Goal: Find specific page/section: Find specific page/section

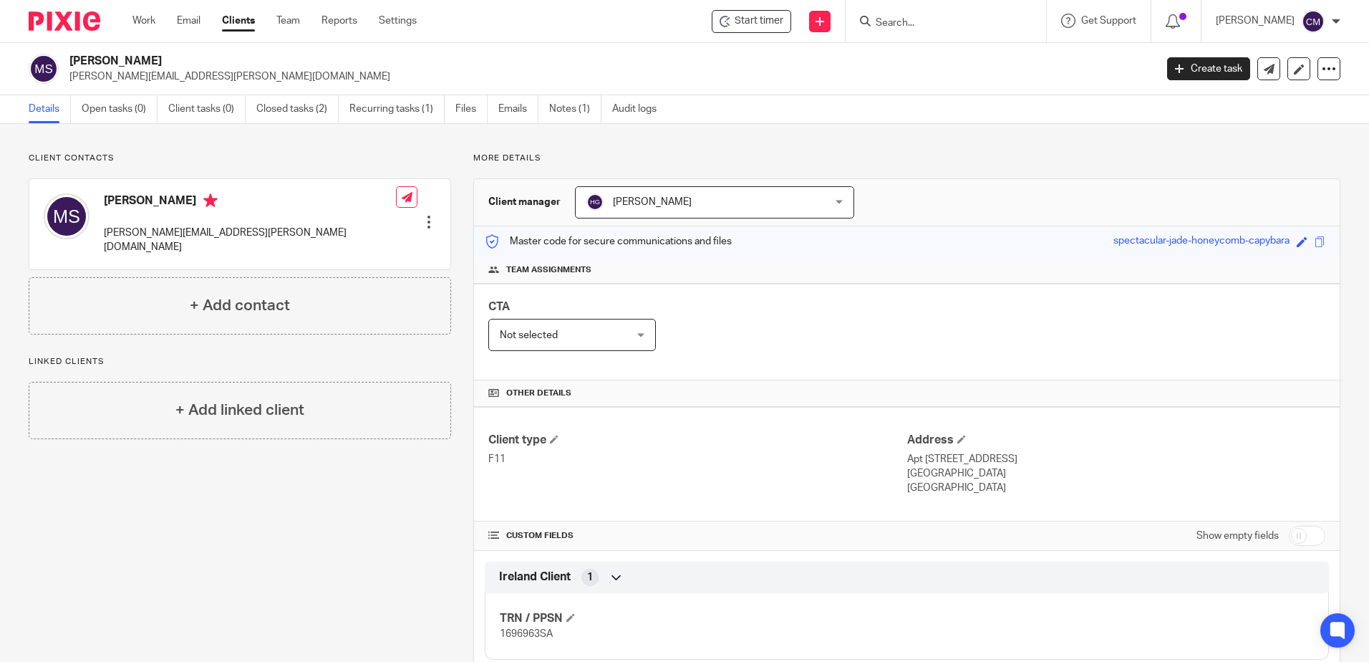
click at [894, 32] on div at bounding box center [946, 21] width 200 height 42
click at [898, 27] on input "Search" at bounding box center [938, 23] width 129 height 13
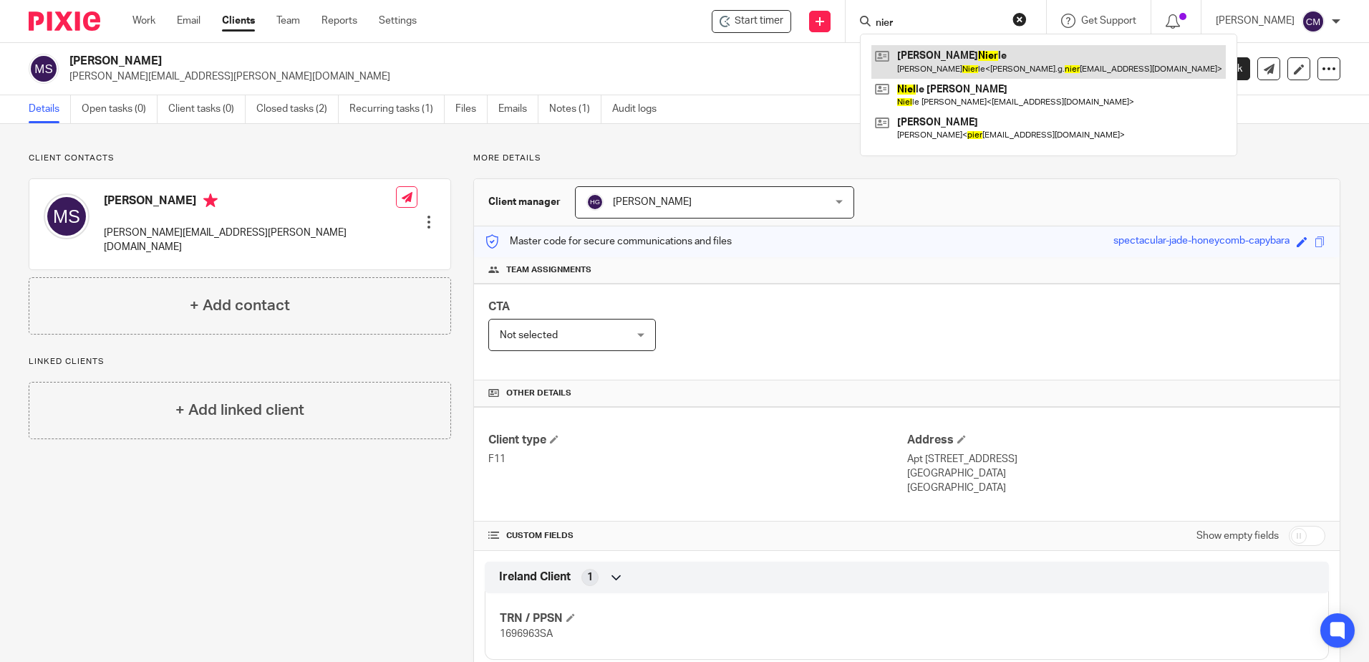
type input "nier"
click at [1020, 64] on link at bounding box center [1048, 61] width 354 height 33
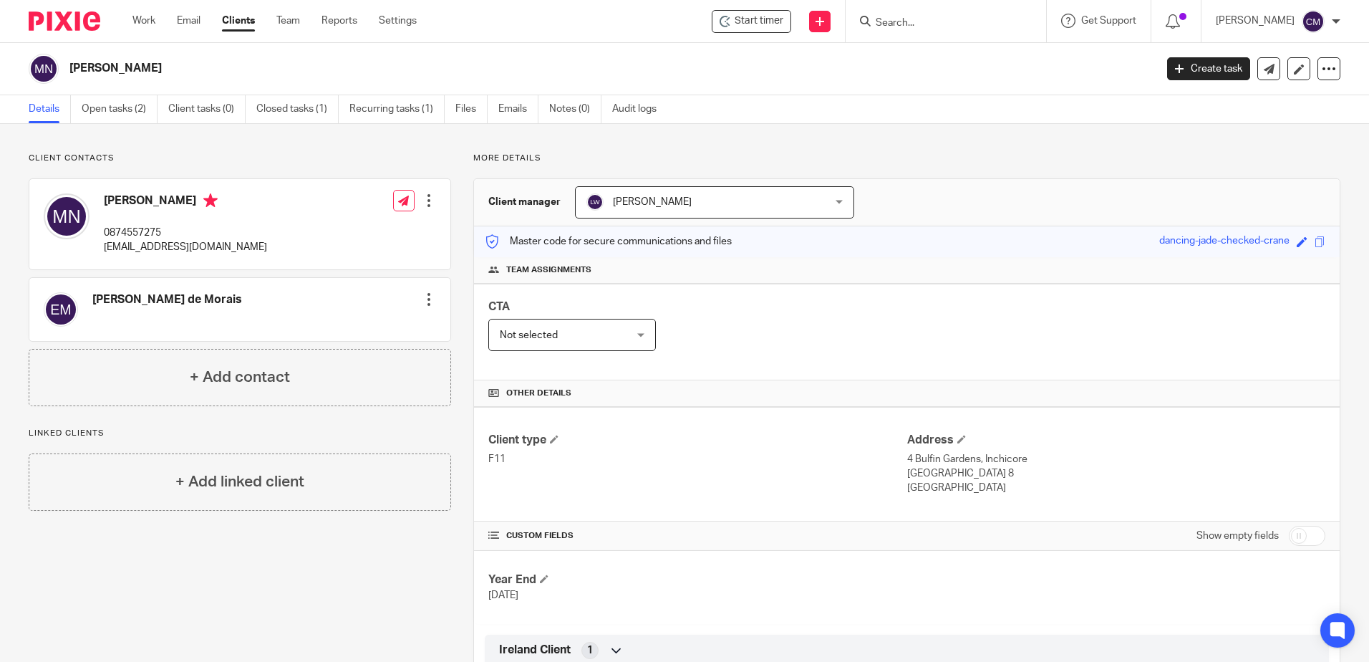
click at [939, 30] on form at bounding box center [950, 21] width 153 height 18
click at [934, 24] on input "Search" at bounding box center [938, 23] width 129 height 13
type input "lmn"
click at [947, 60] on link at bounding box center [992, 61] width 242 height 33
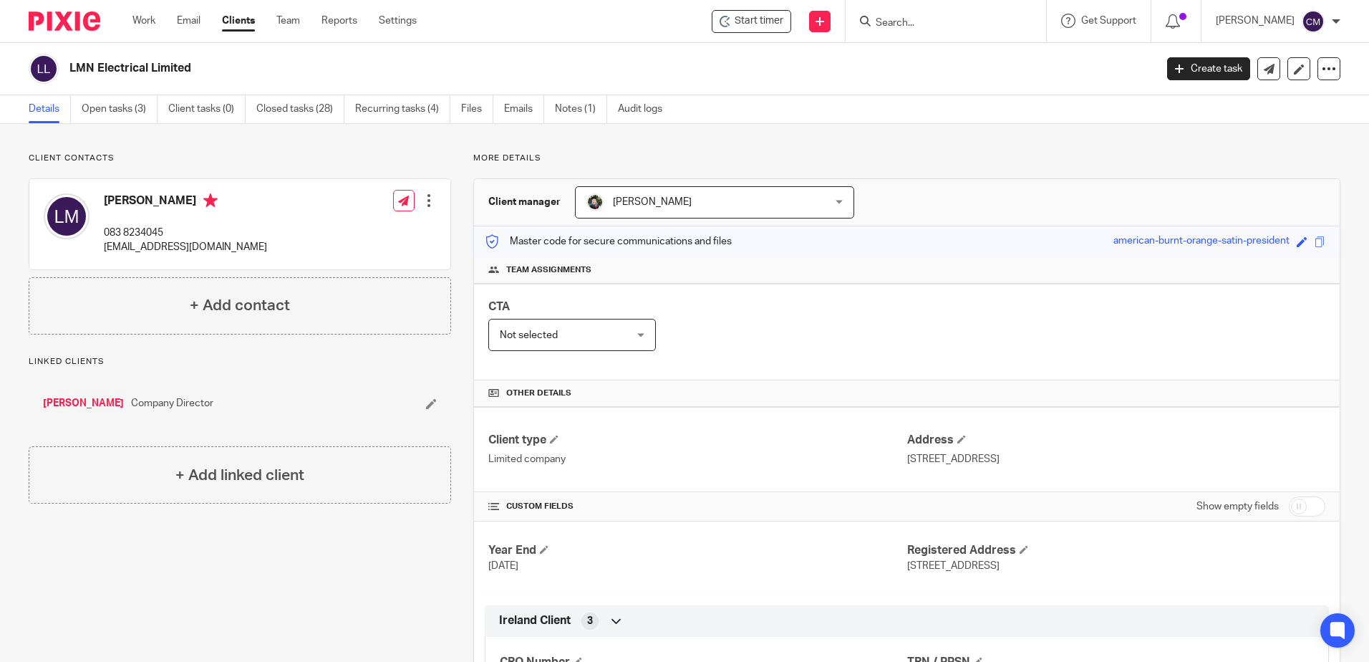
click at [943, 19] on input "Search" at bounding box center [938, 23] width 129 height 13
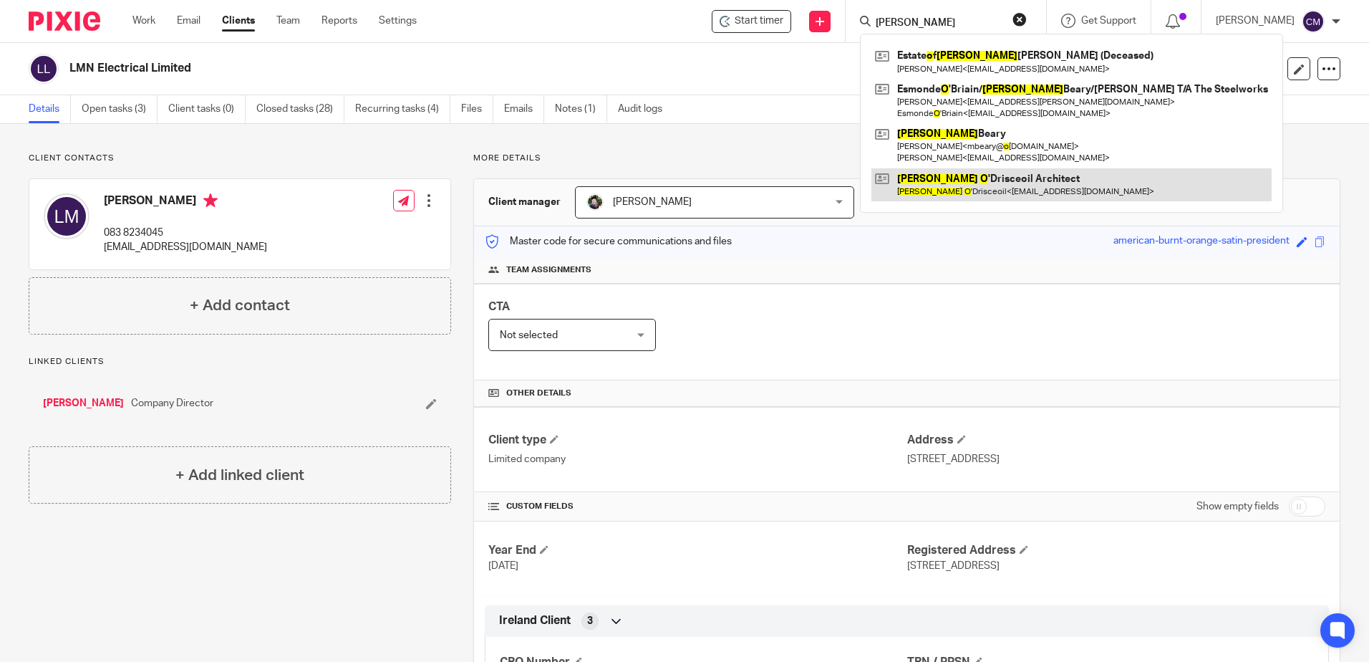
type input "michael o"
click at [980, 178] on link at bounding box center [1071, 184] width 400 height 33
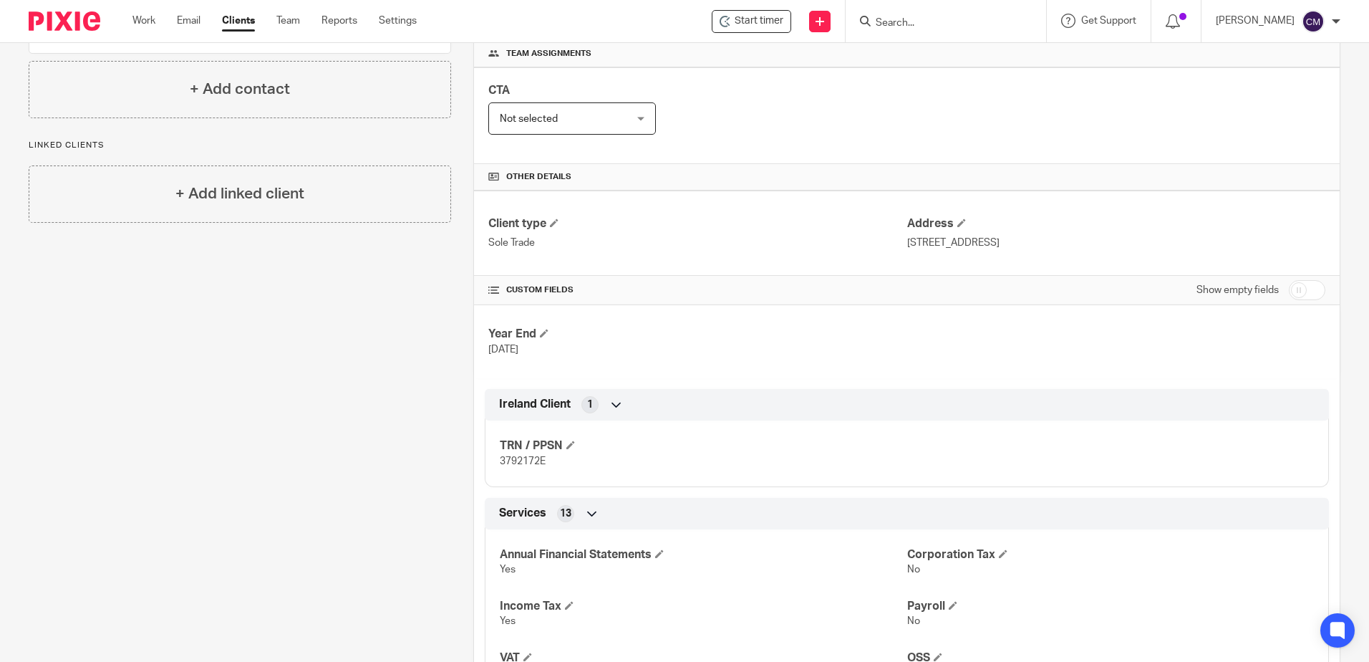
scroll to position [215, 0]
click at [903, 25] on input "Search" at bounding box center [938, 23] width 129 height 13
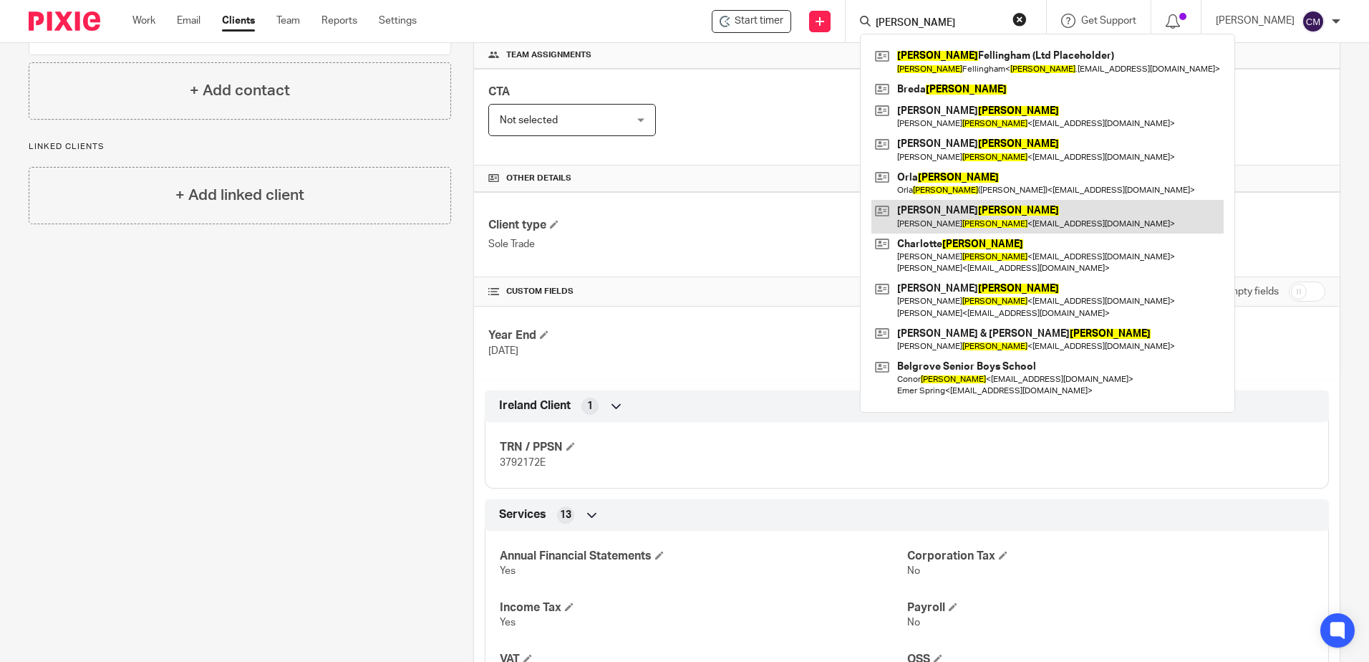
type input "[PERSON_NAME]"
click at [938, 218] on link at bounding box center [1047, 216] width 352 height 33
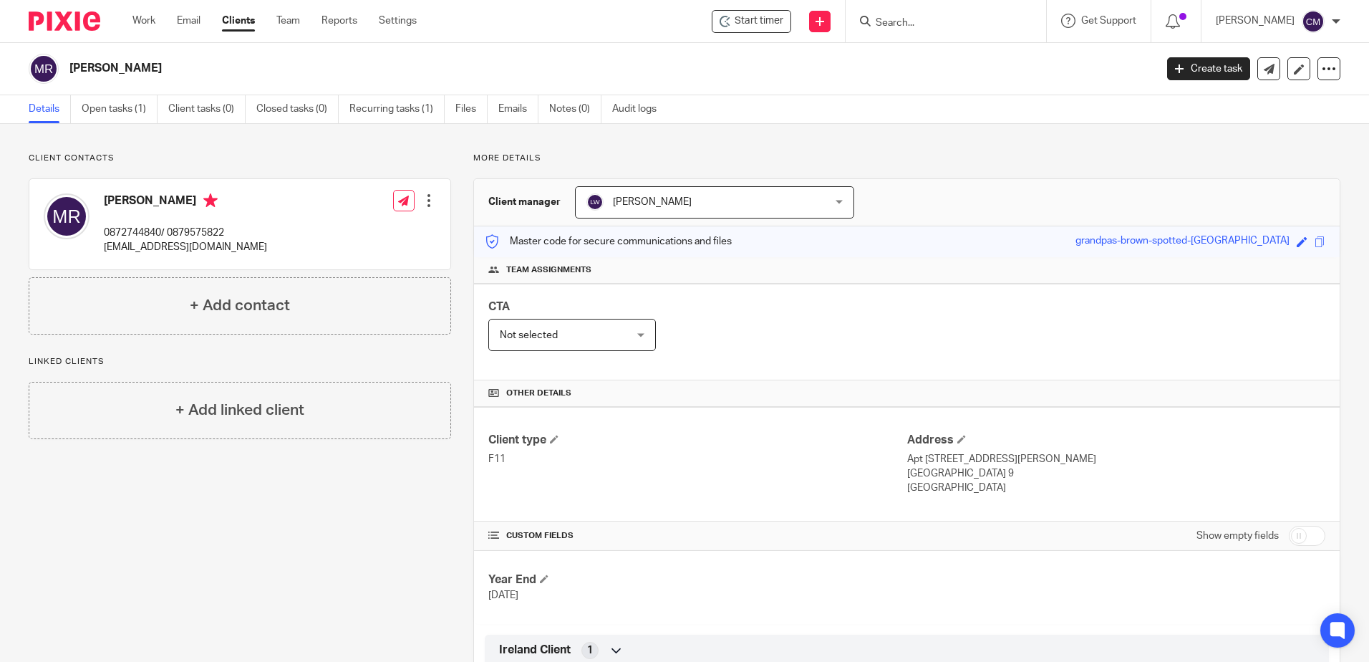
click at [899, 21] on input "Search" at bounding box center [938, 23] width 129 height 13
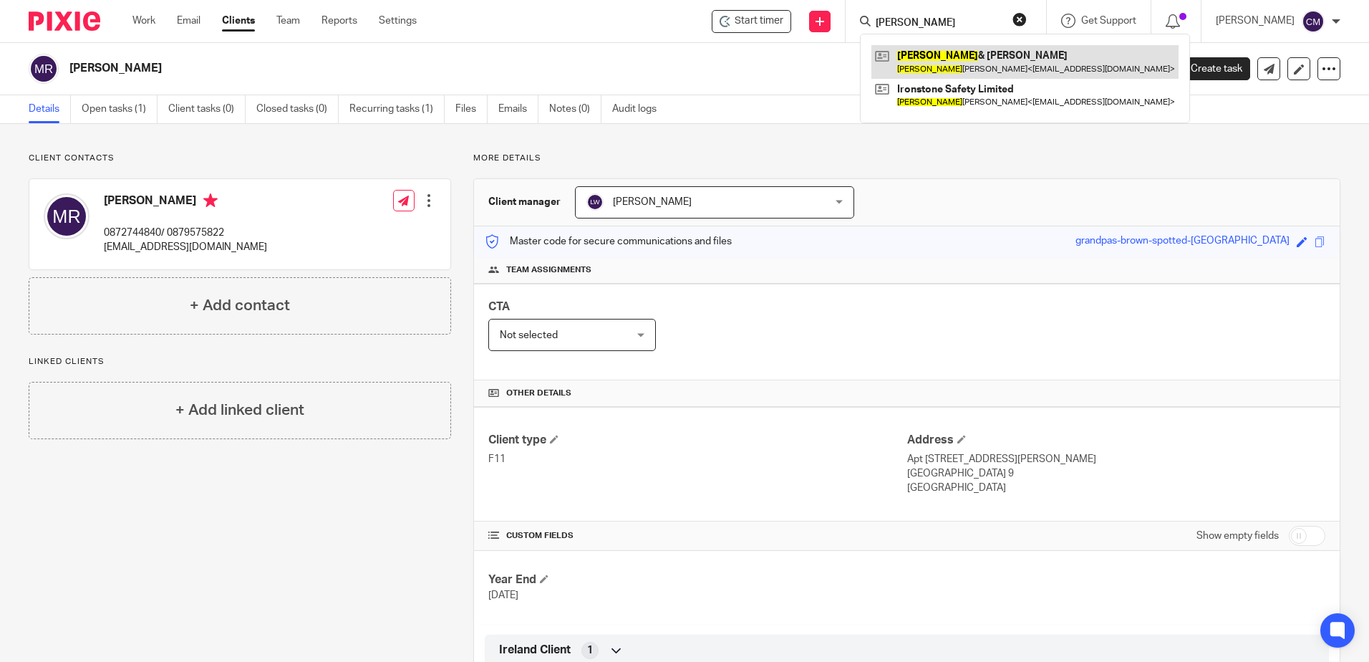
type input "nathan"
click at [931, 54] on link at bounding box center [1024, 61] width 307 height 33
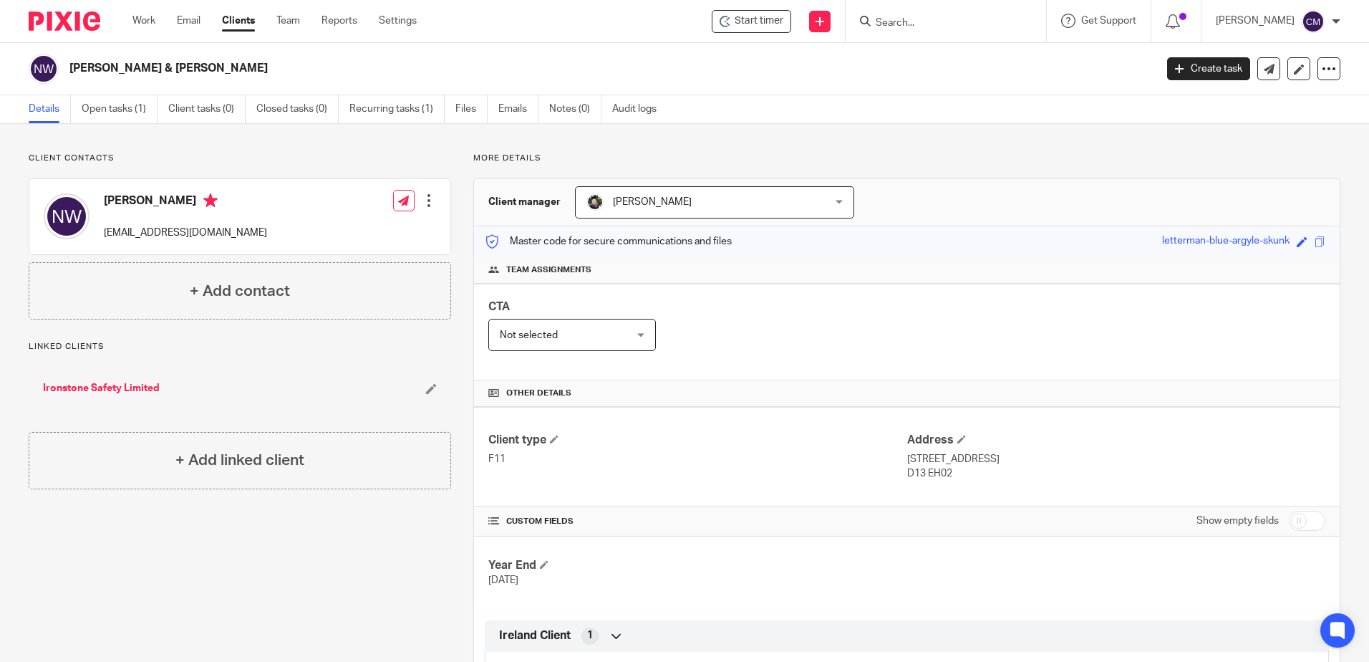
click at [897, 25] on input "Search" at bounding box center [938, 23] width 129 height 13
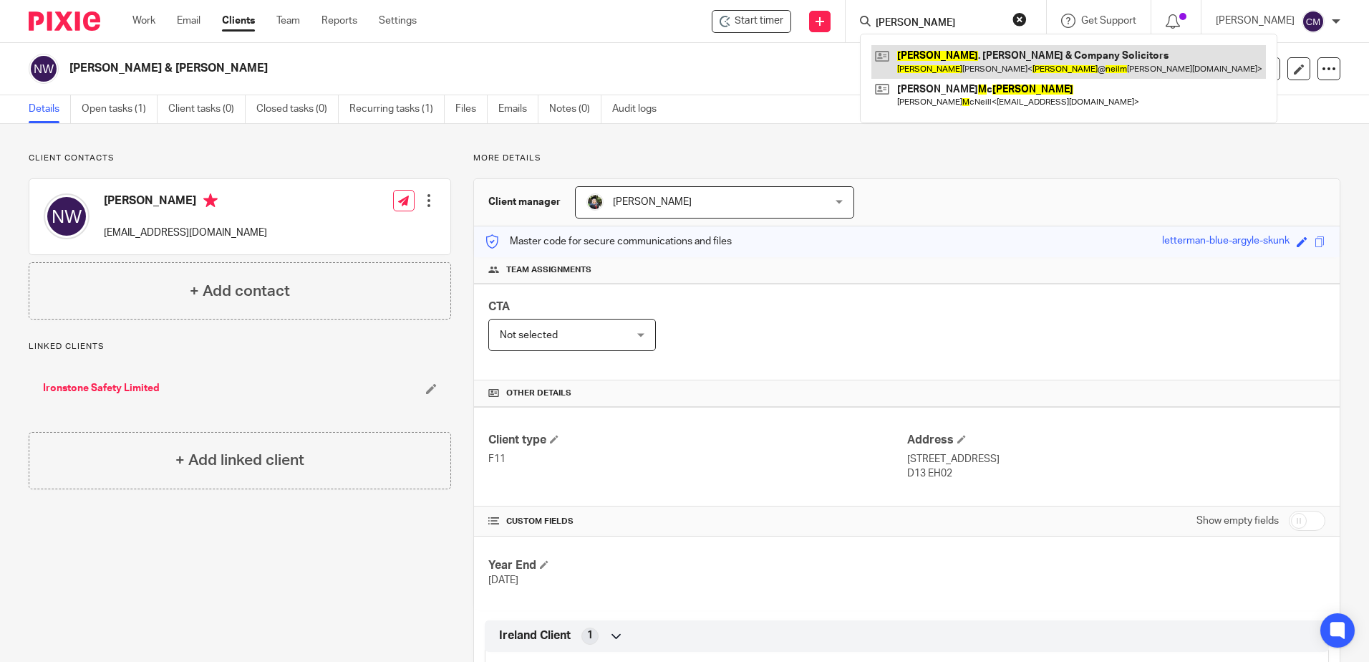
type input "neil m"
click at [921, 61] on link at bounding box center [1068, 61] width 395 height 33
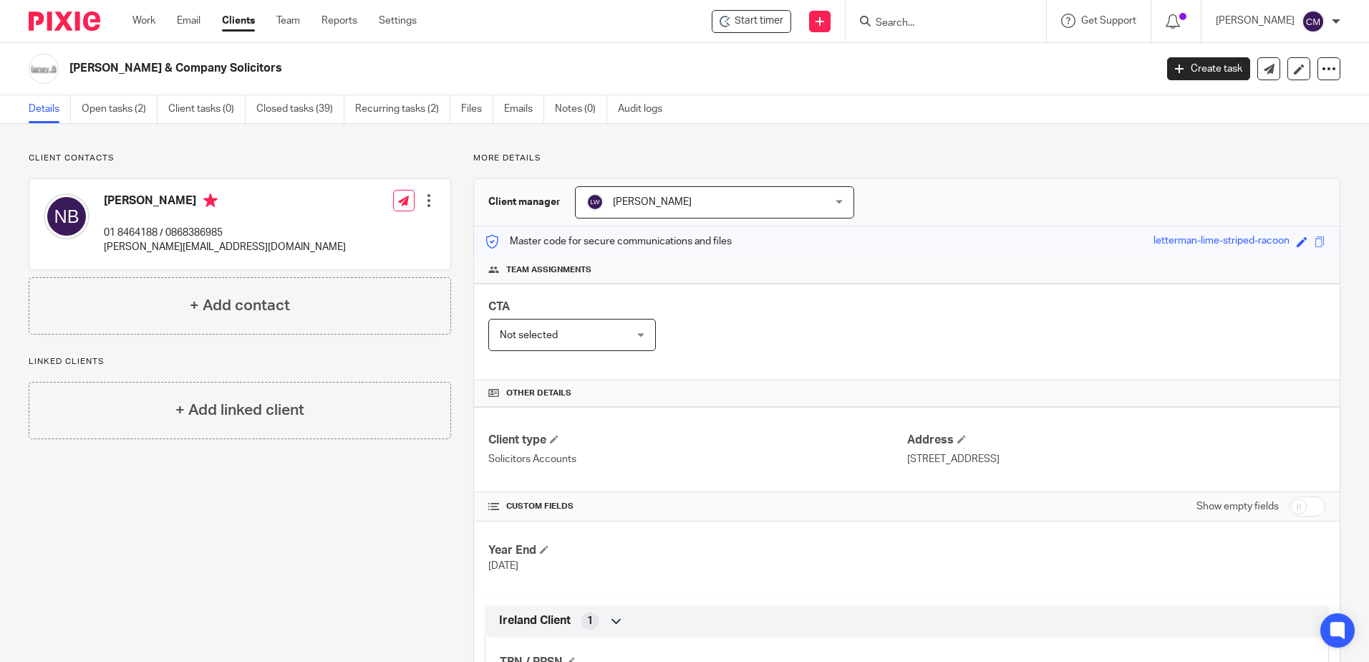
click at [925, 29] on input "Search" at bounding box center [938, 23] width 129 height 13
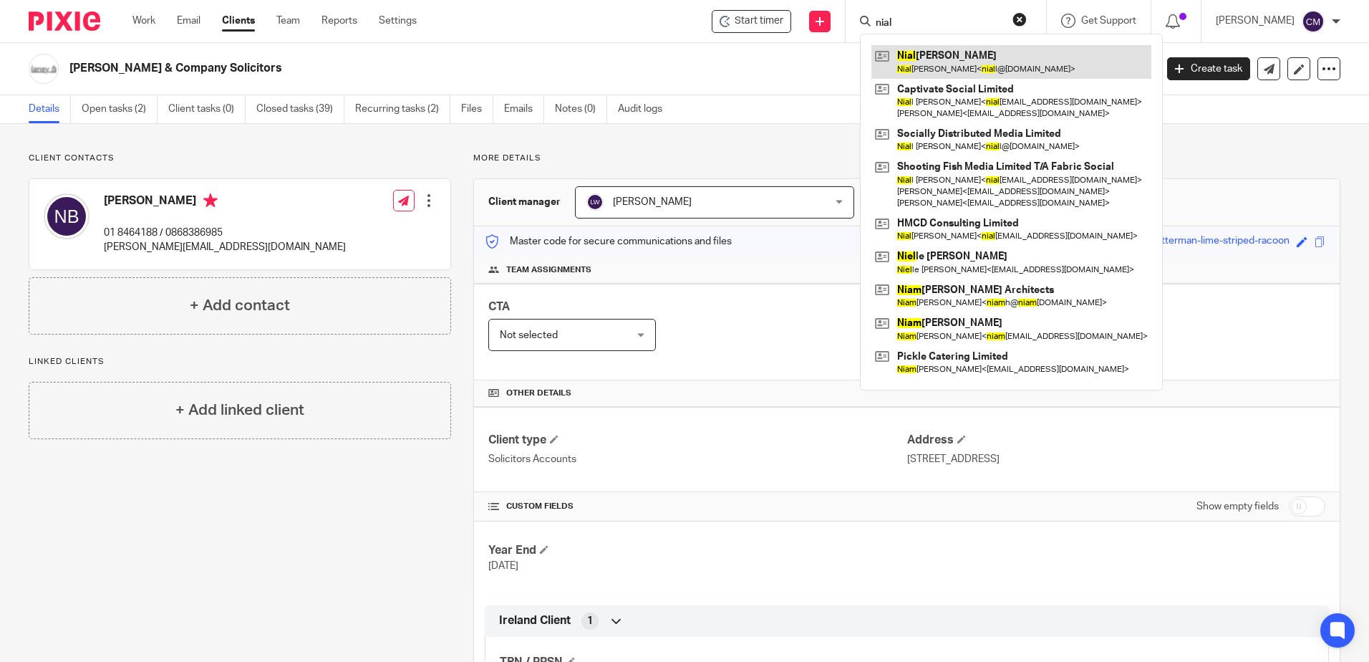
type input "nial"
click at [938, 59] on link at bounding box center [1011, 61] width 280 height 33
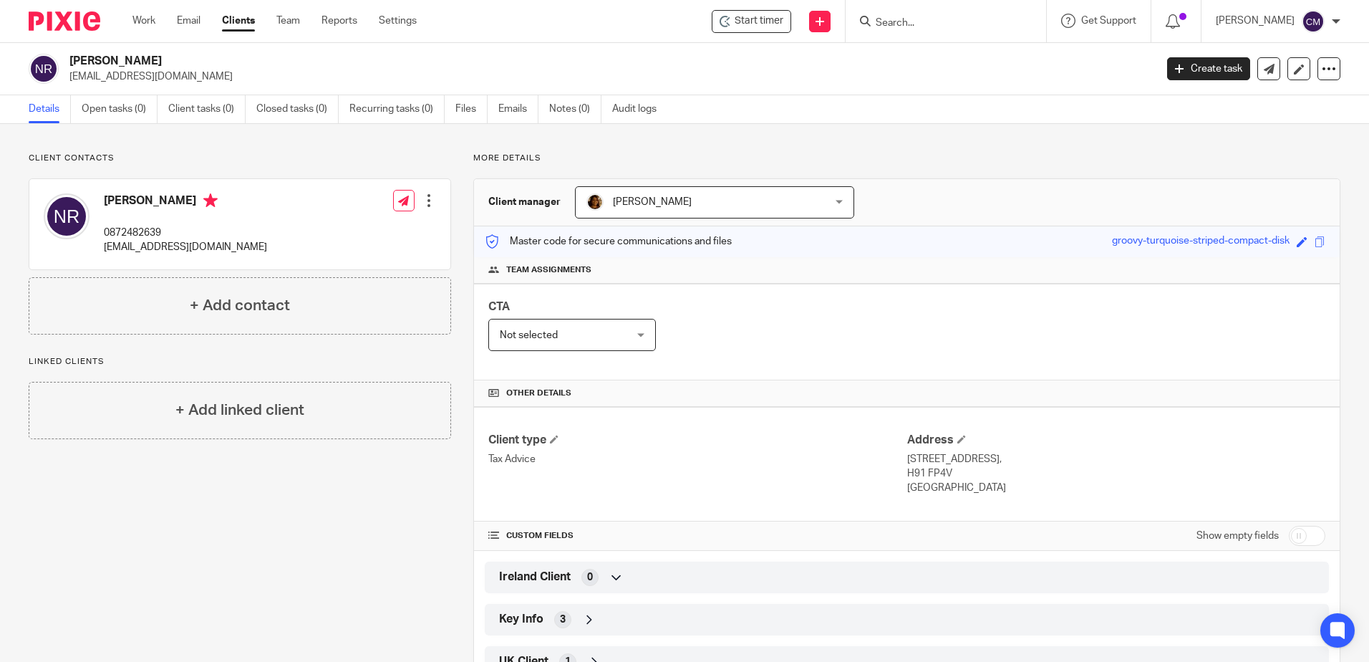
click at [936, 29] on input "Search" at bounding box center [938, 23] width 129 height 13
type input "[PERSON_NAME]"
click at [915, 67] on link at bounding box center [984, 61] width 226 height 33
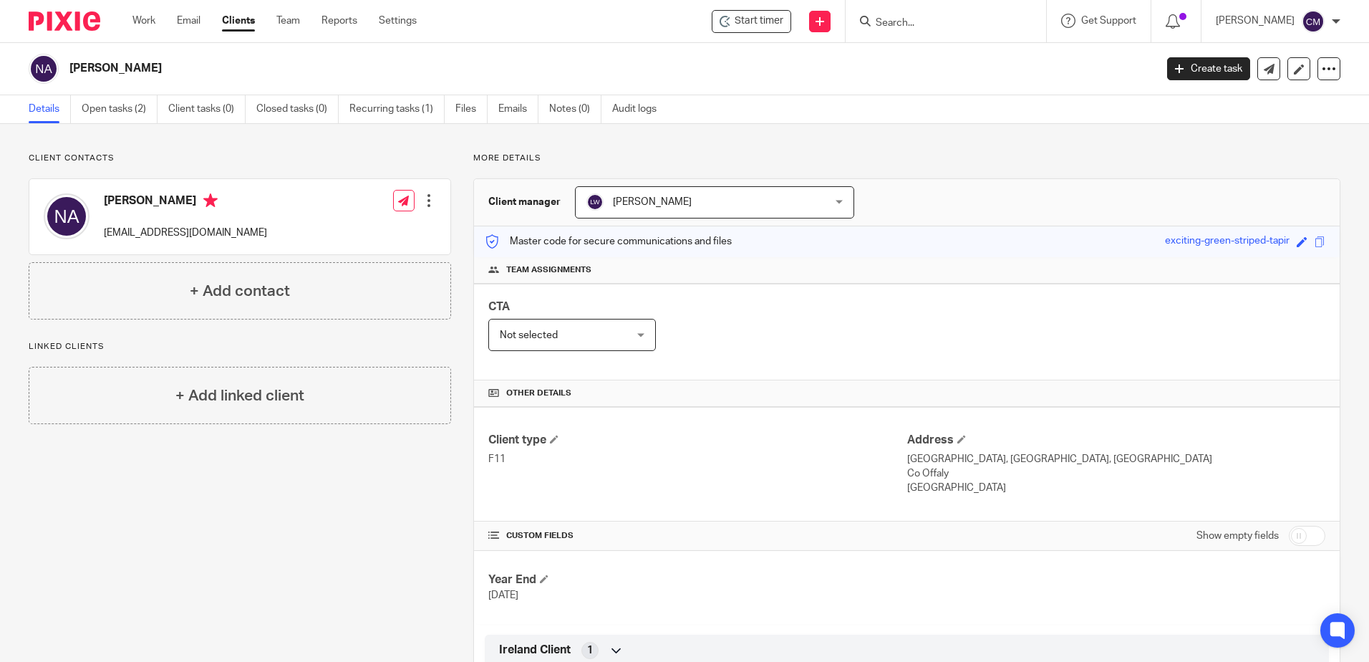
click at [939, 21] on input "Search" at bounding box center [938, 23] width 129 height 13
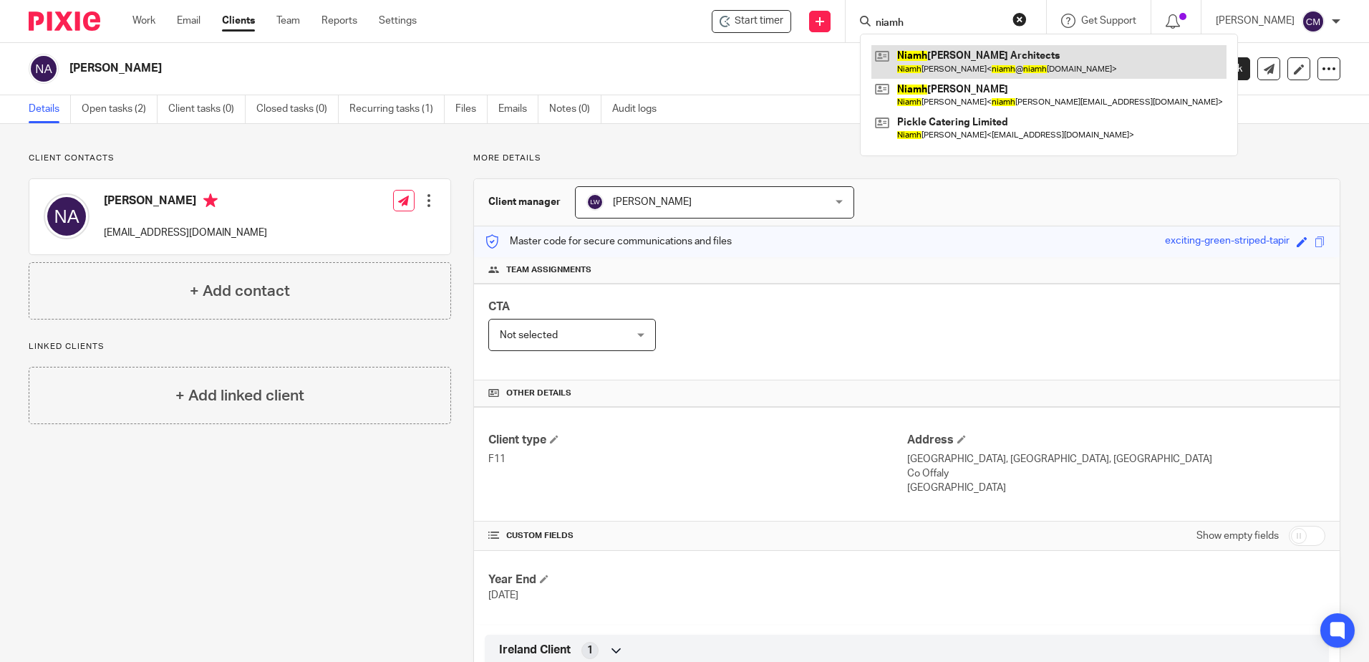
type input "niamh"
click at [945, 60] on link at bounding box center [1048, 61] width 355 height 33
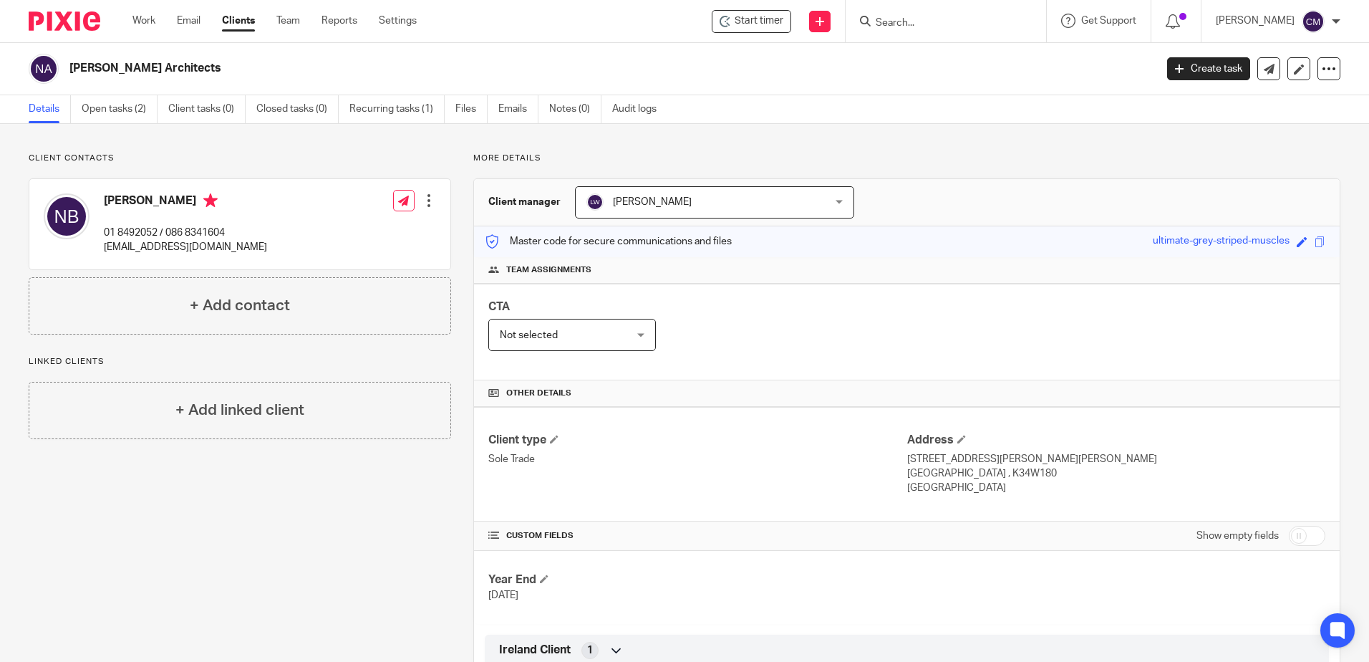
click at [944, 23] on input "Search" at bounding box center [938, 23] width 129 height 13
type input "[PERSON_NAME]"
click at [925, 79] on div "[PERSON_NAME] [PERSON_NAME] < [EMAIL_ADDRESS][DOMAIN_NAME] >" at bounding box center [1025, 62] width 330 height 56
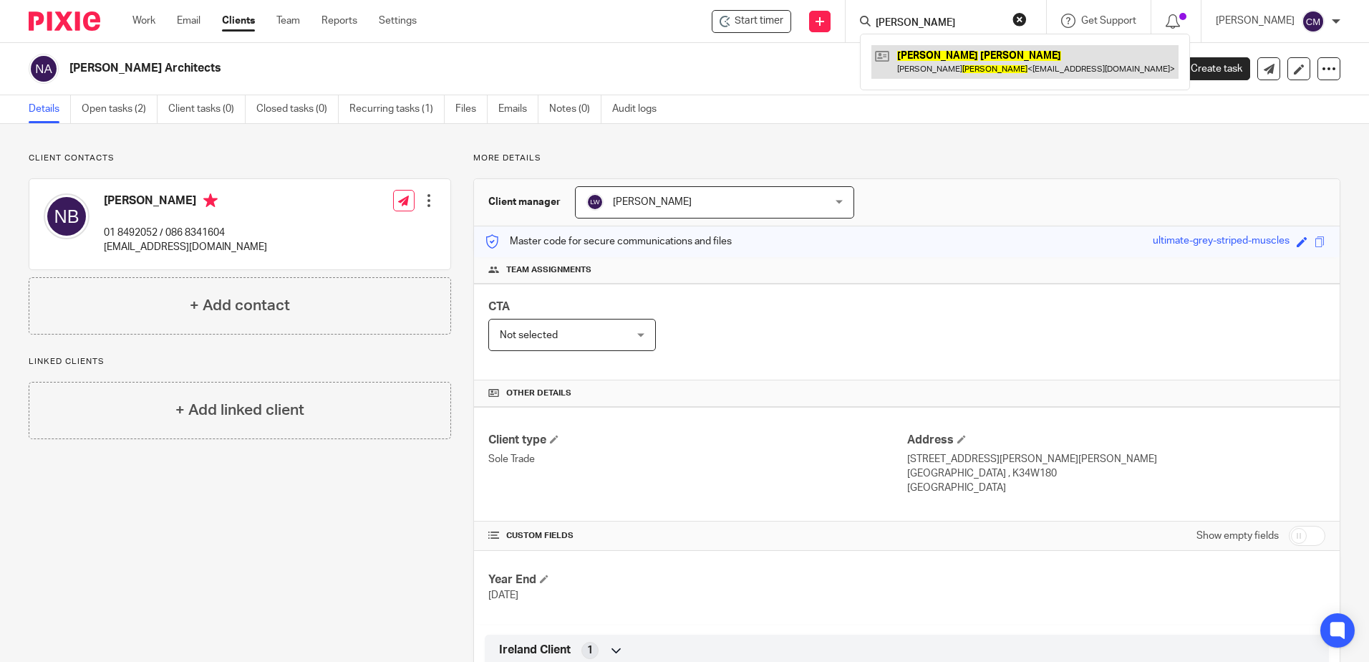
click at [918, 65] on link at bounding box center [1024, 61] width 307 height 33
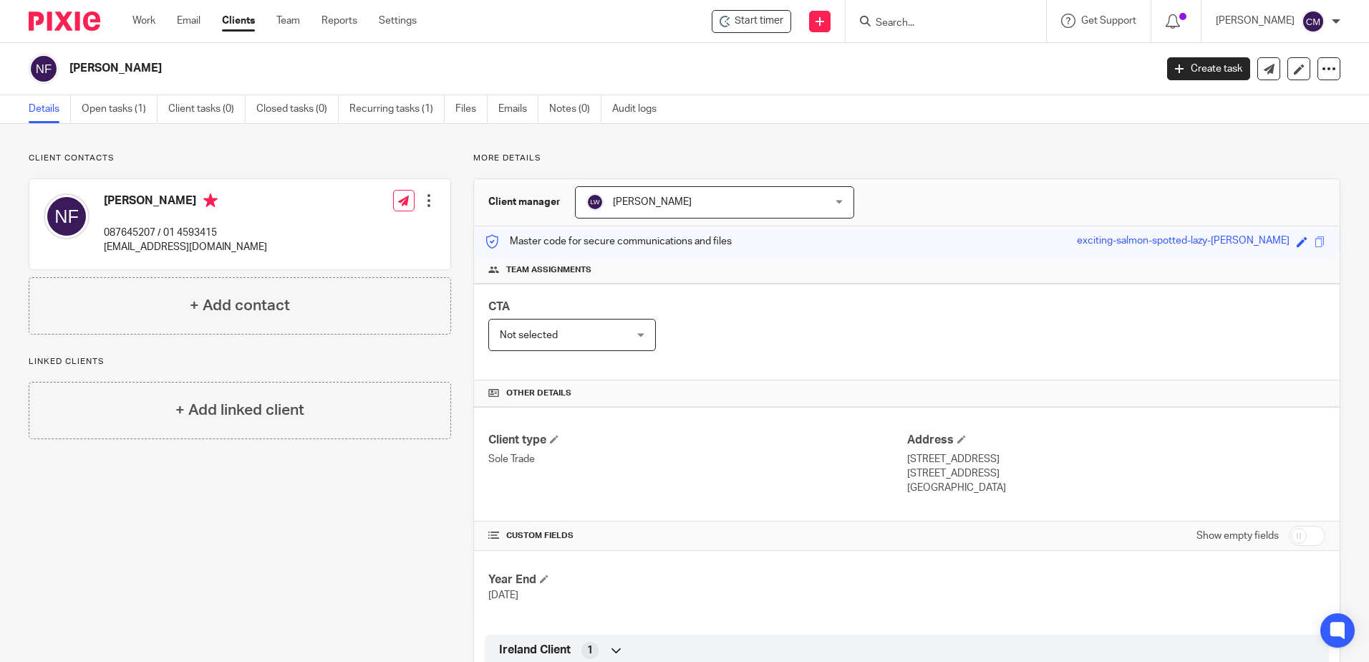
click at [893, 21] on input "Search" at bounding box center [938, 23] width 129 height 13
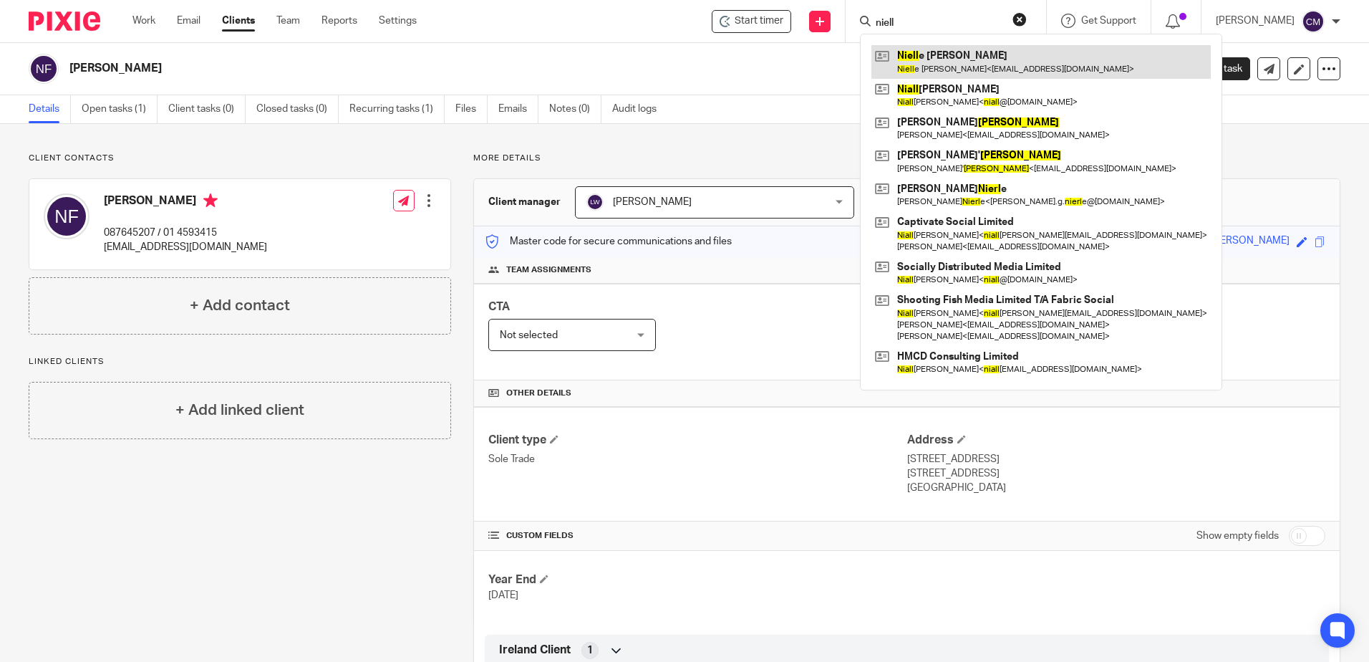
type input "niell"
click at [929, 54] on link at bounding box center [1040, 61] width 339 height 33
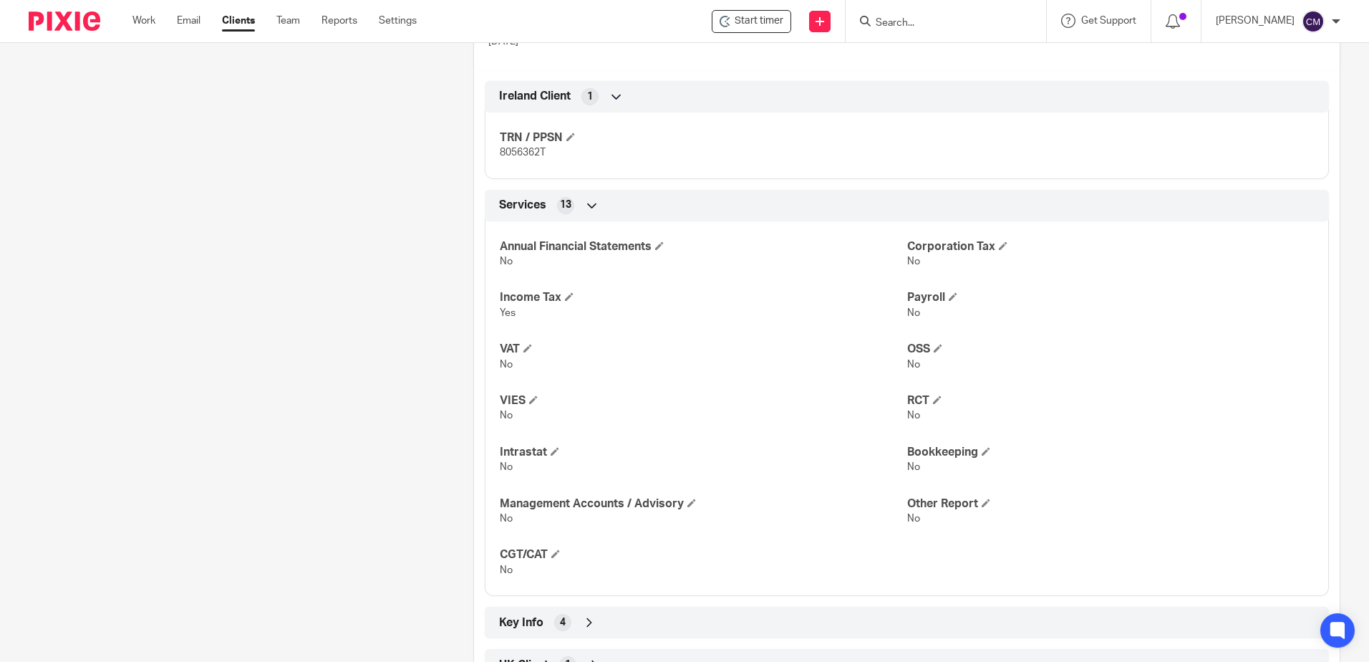
scroll to position [573, 0]
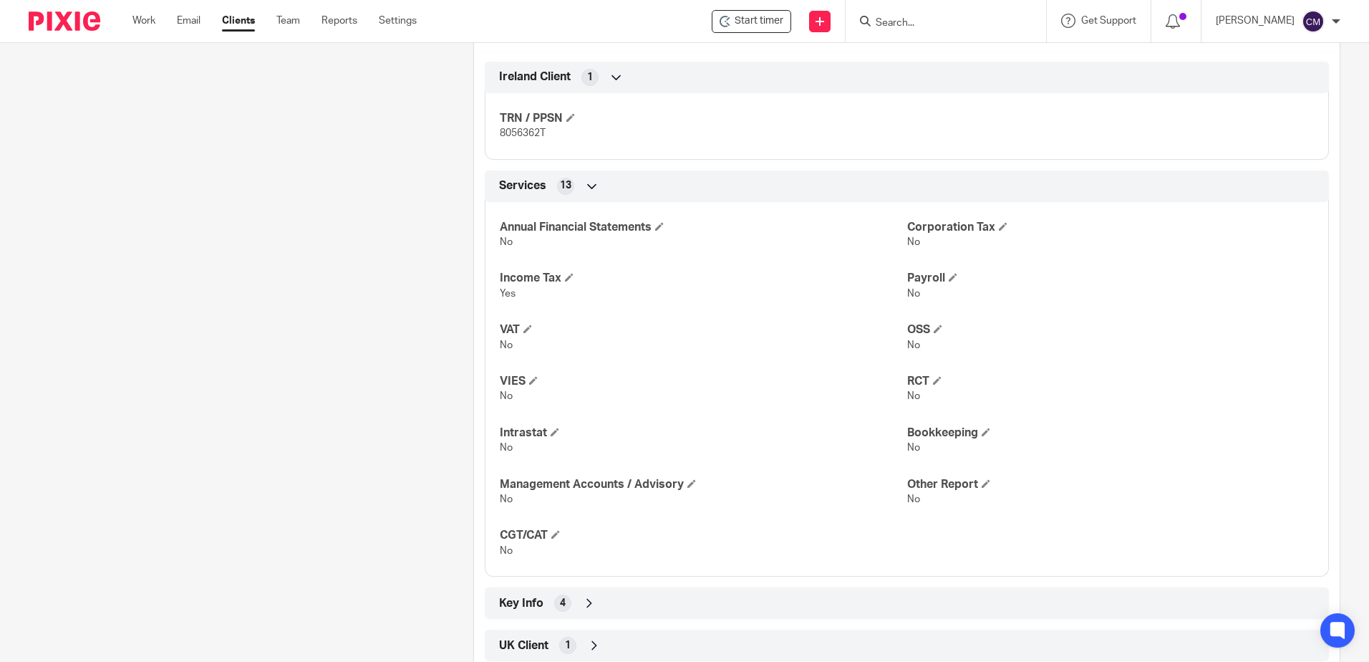
click at [975, 25] on input "Search" at bounding box center [938, 23] width 129 height 13
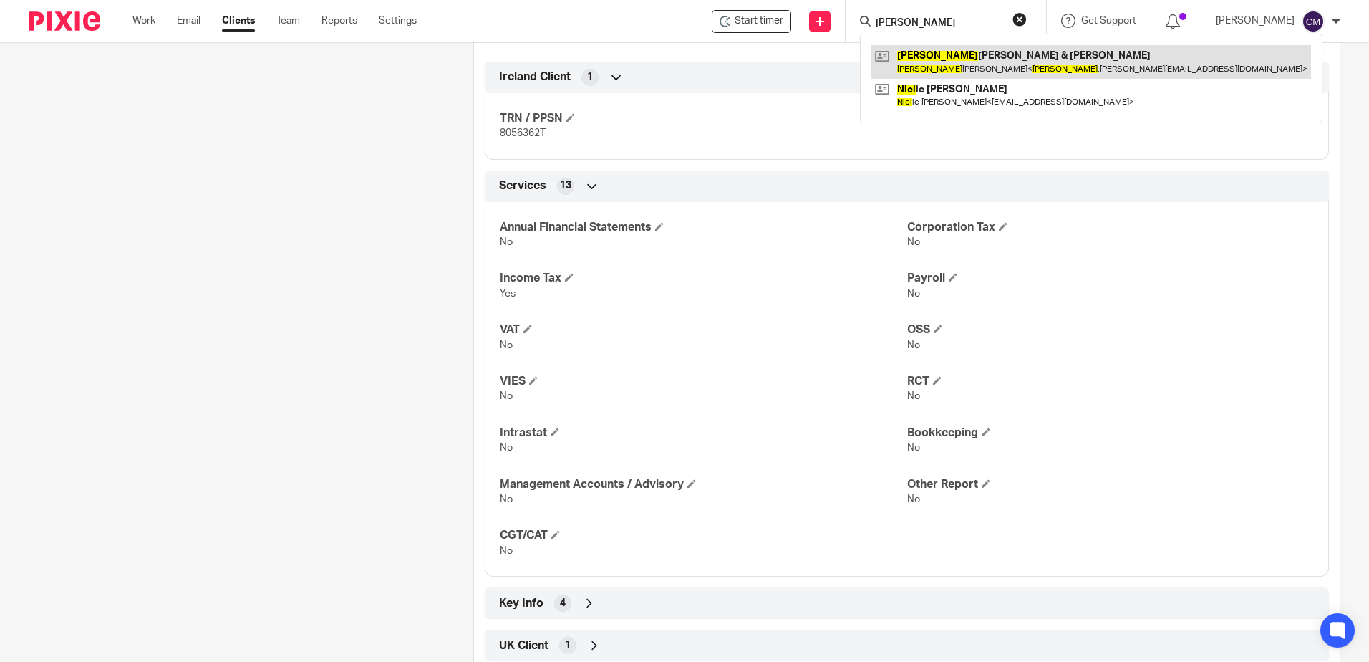
type input "nigel"
click at [976, 49] on link at bounding box center [1091, 61] width 440 height 33
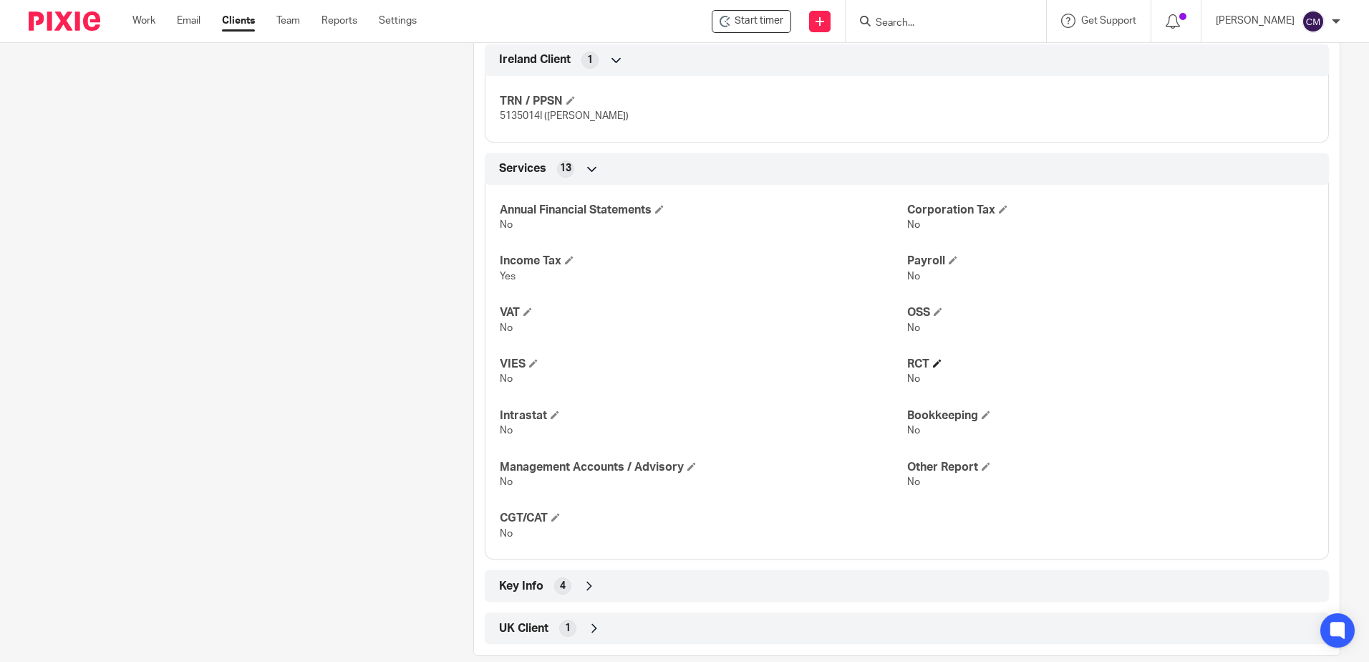
scroll to position [612, 0]
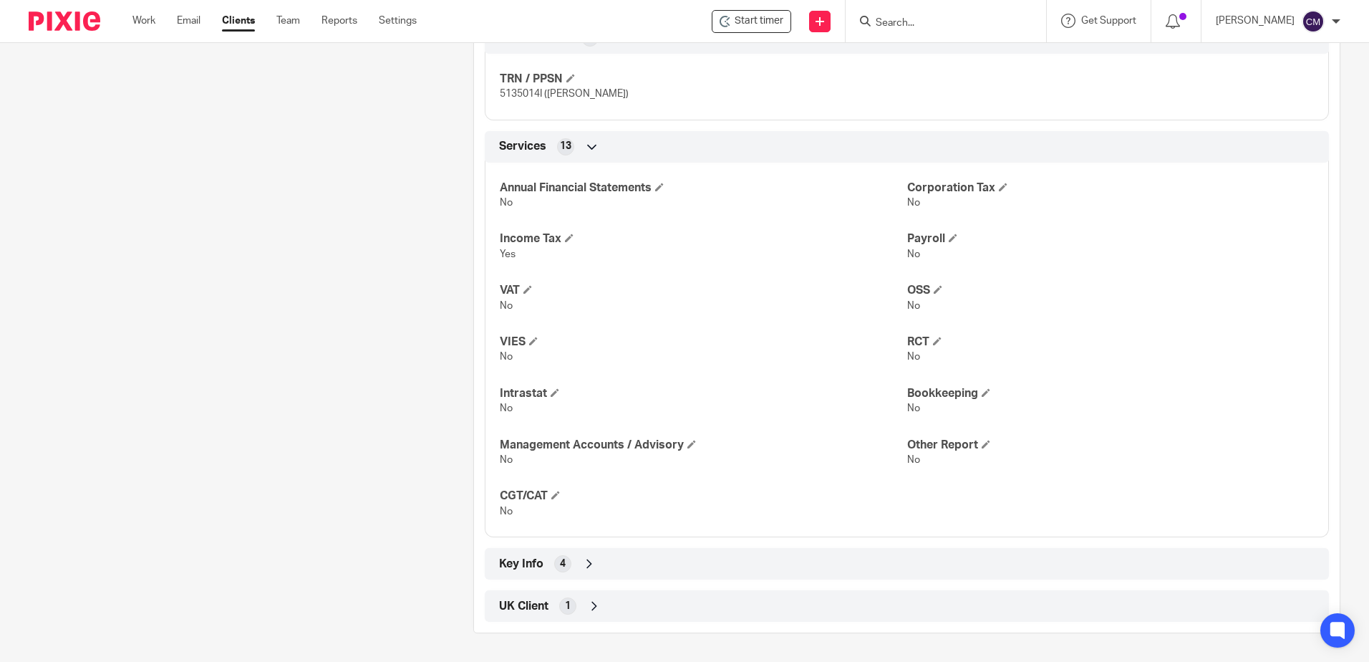
click at [309, 354] on div "Client contacts [PERSON_NAME] 0862575851 / 012845731 [PERSON_NAME][EMAIL_ADDRES…" at bounding box center [228, 86] width 445 height 1093
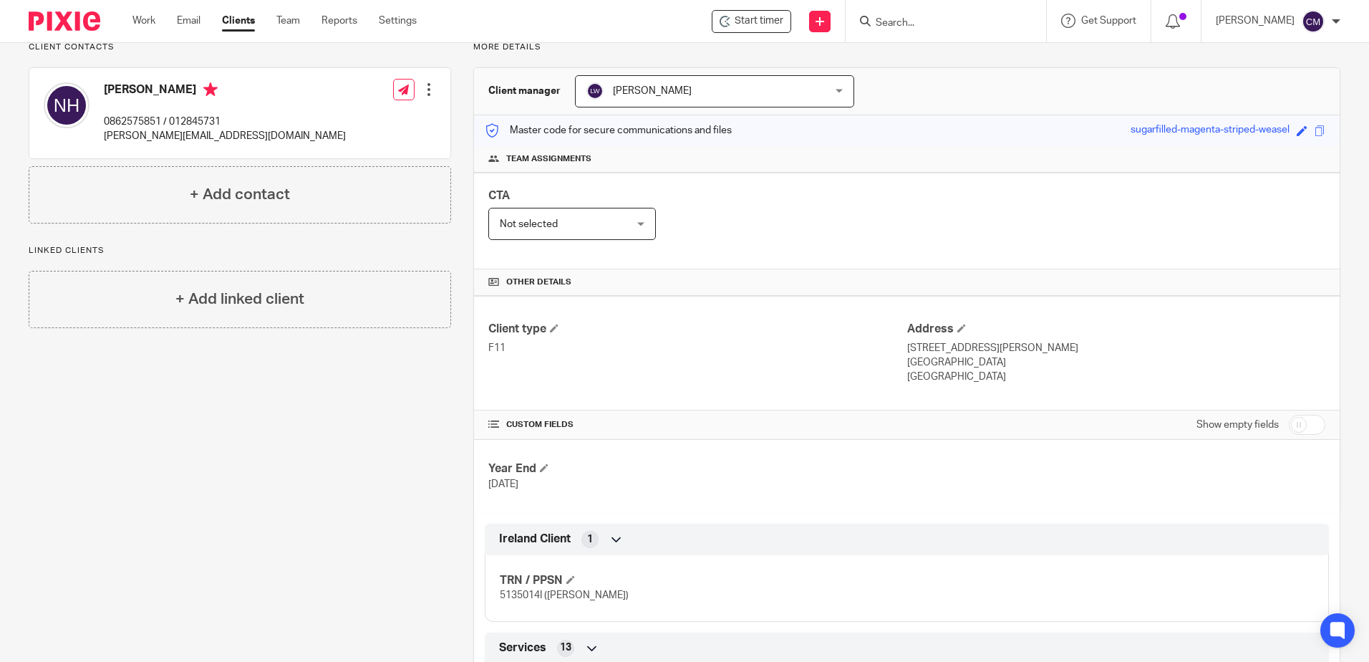
scroll to position [0, 0]
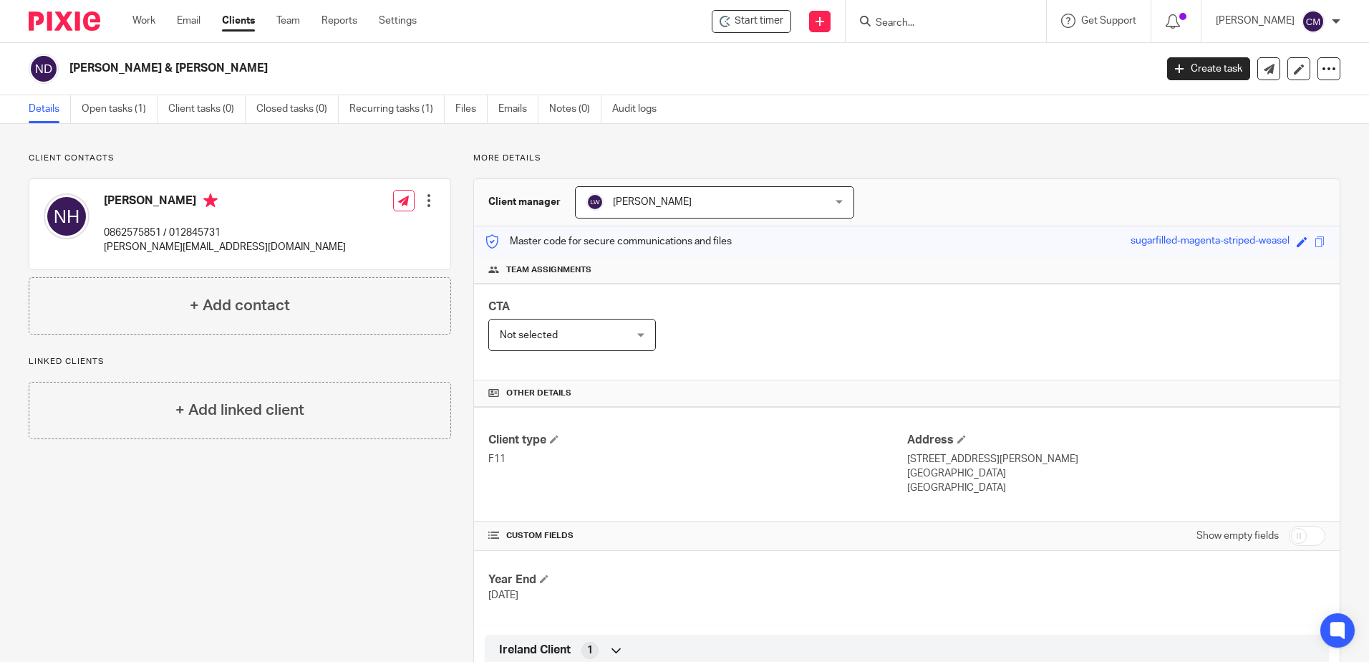
click at [922, 19] on input "Search" at bounding box center [938, 23] width 129 height 13
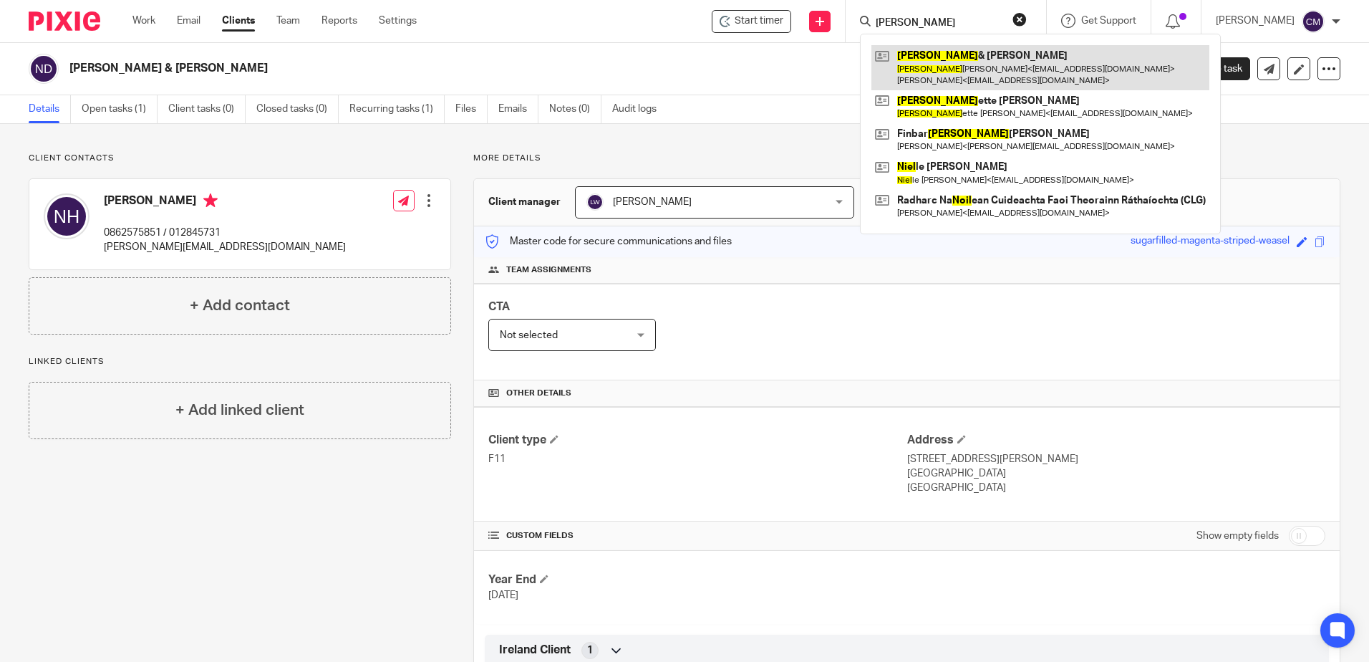
type input "[PERSON_NAME]"
click at [912, 74] on link at bounding box center [1040, 67] width 338 height 44
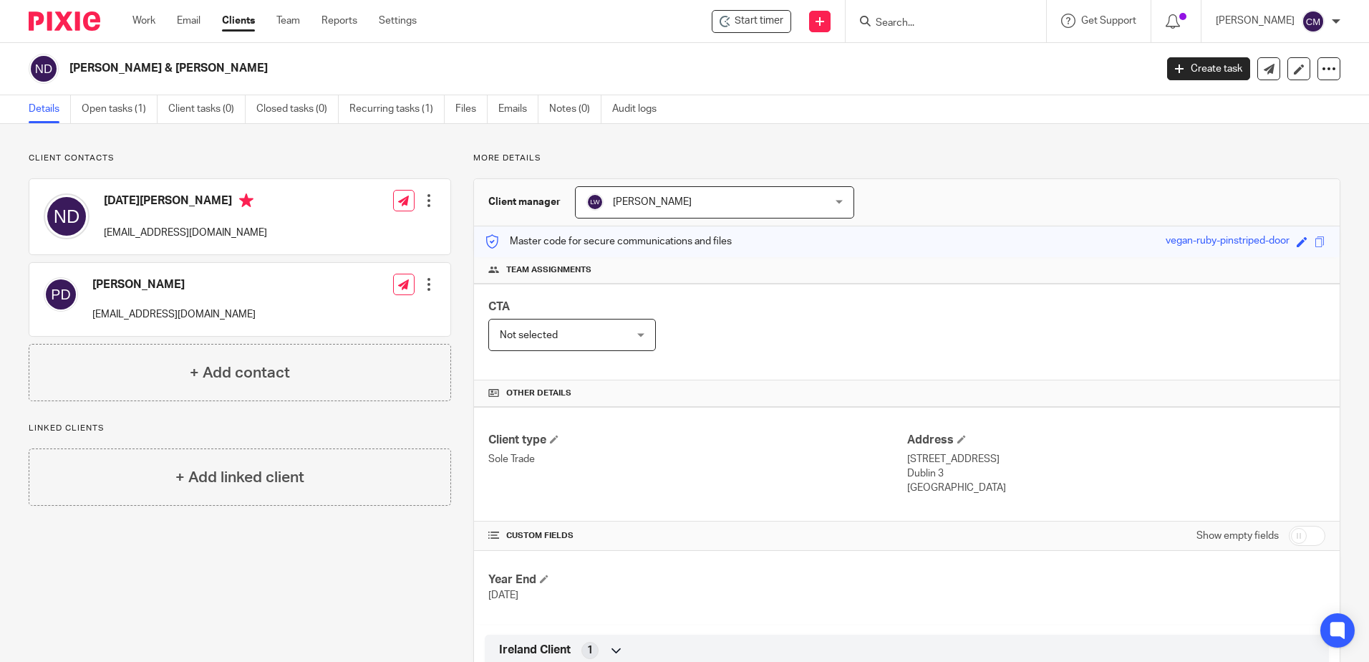
click at [924, 16] on form at bounding box center [950, 21] width 153 height 18
click at [940, 26] on input "Search" at bounding box center [938, 23] width 129 height 13
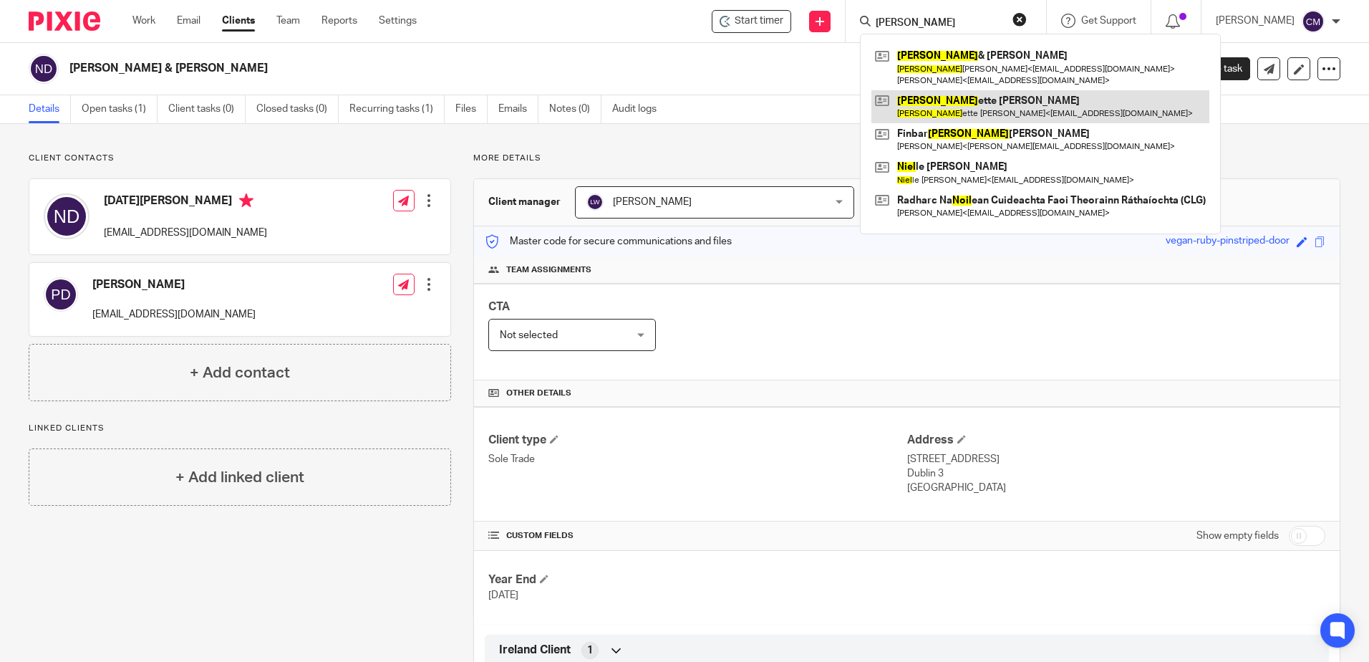
type input "noel"
click at [961, 107] on link at bounding box center [1040, 106] width 338 height 33
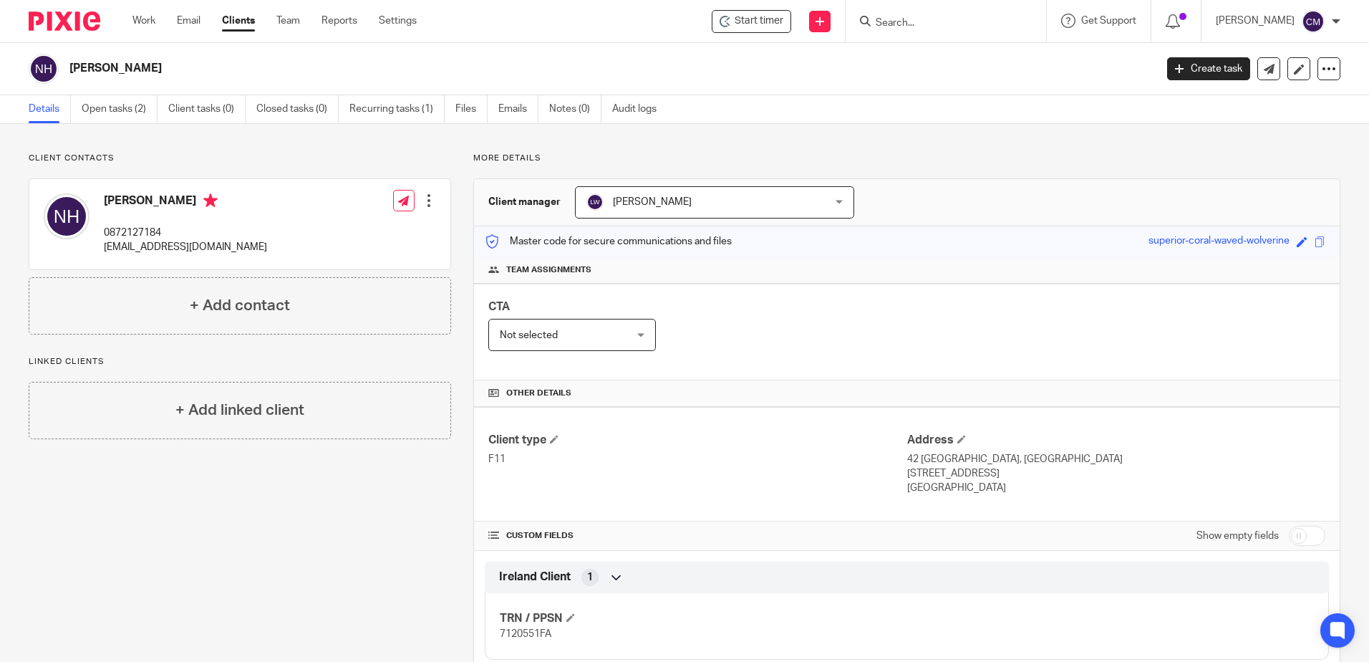
click at [933, 11] on div at bounding box center [946, 21] width 200 height 42
click at [924, 26] on input "Search" at bounding box center [938, 23] width 129 height 13
type input "nuria"
click at [947, 71] on link at bounding box center [990, 61] width 238 height 33
